Goal: Information Seeking & Learning: Learn about a topic

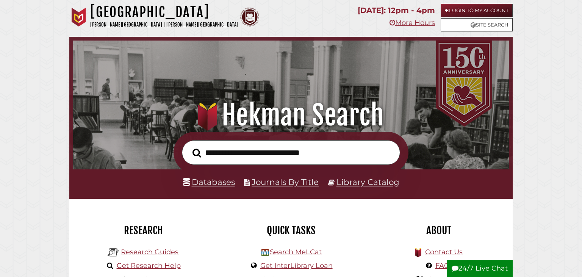
scroll to position [144, 432]
click at [476, 10] on link "Login to My Account" at bounding box center [477, 10] width 72 height 13
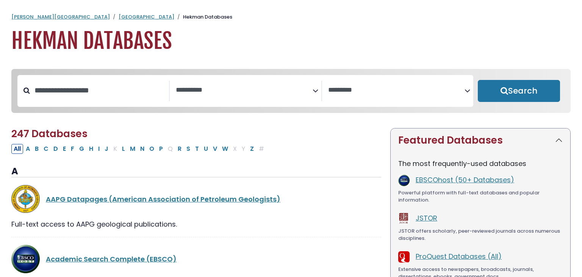
select select "Database Subject Filter"
select select "Database Vendors Filter"
click at [432, 179] on link "EBSCOhost (50+ Databases)" at bounding box center [465, 179] width 99 height 9
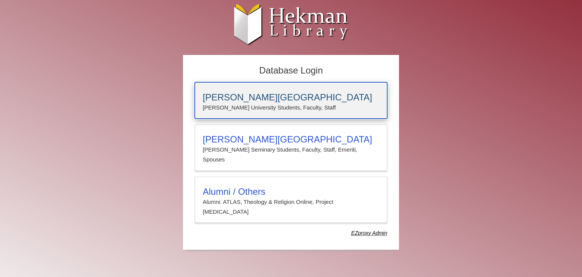
click at [237, 101] on h3 "[PERSON_NAME][GEOGRAPHIC_DATA]" at bounding box center [291, 97] width 177 height 11
